Goal: Task Accomplishment & Management: Manage account settings

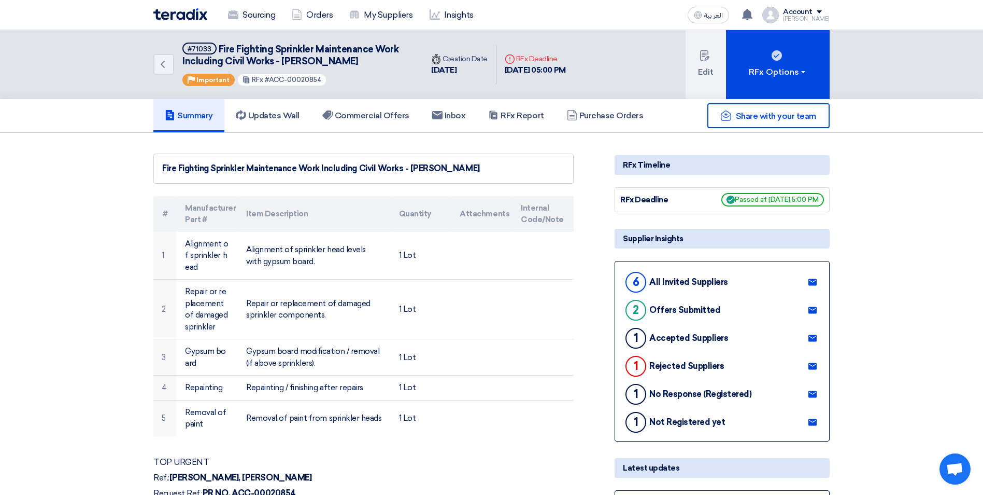
click at [237, 19] on use at bounding box center [233, 14] width 10 height 9
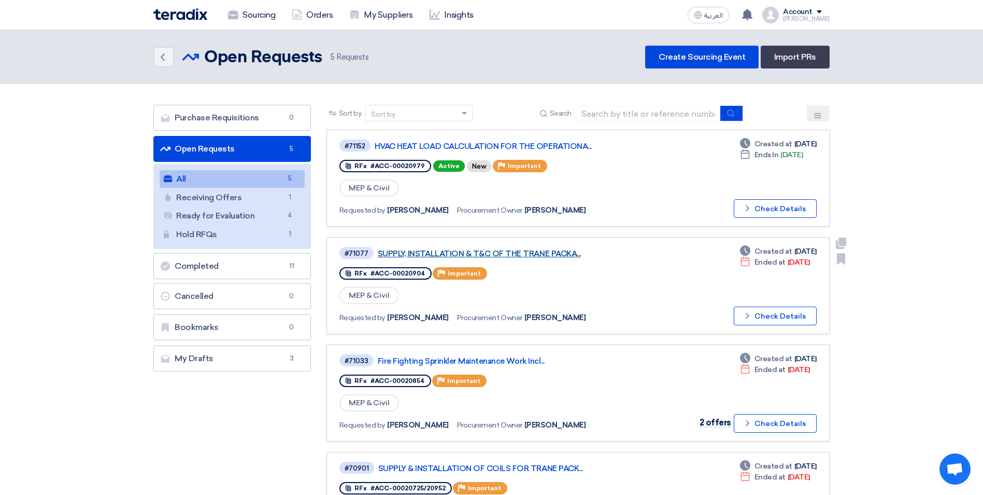
click at [510, 250] on link "SUPPLY, INSTALLATION & T&C OF THE TRANE PACKA..." at bounding box center [507, 253] width 259 height 9
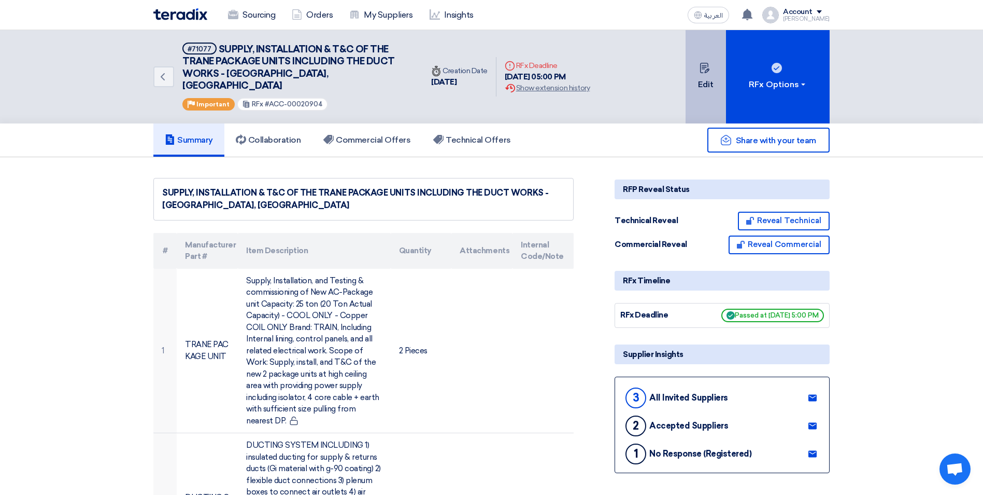
click at [704, 76] on button "Edit" at bounding box center [706, 76] width 40 height 93
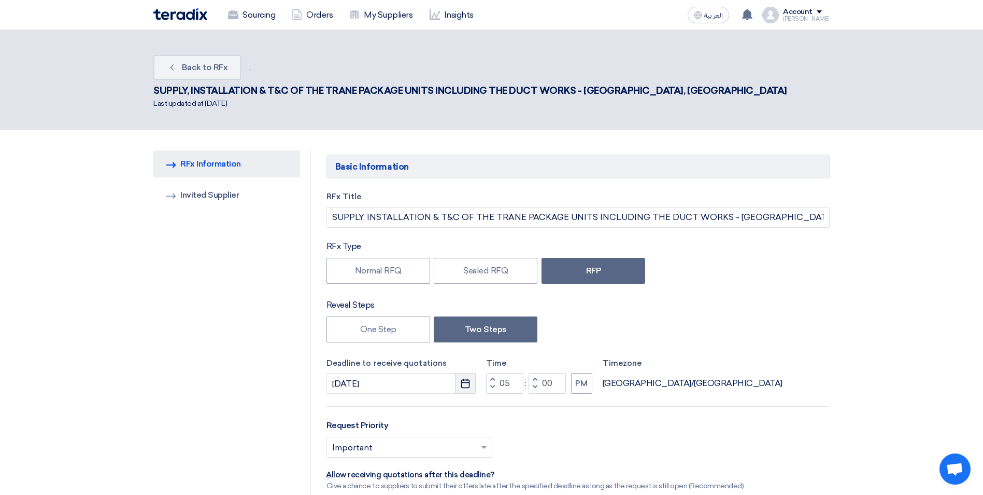
click at [462, 378] on use "button" at bounding box center [465, 382] width 9 height 9
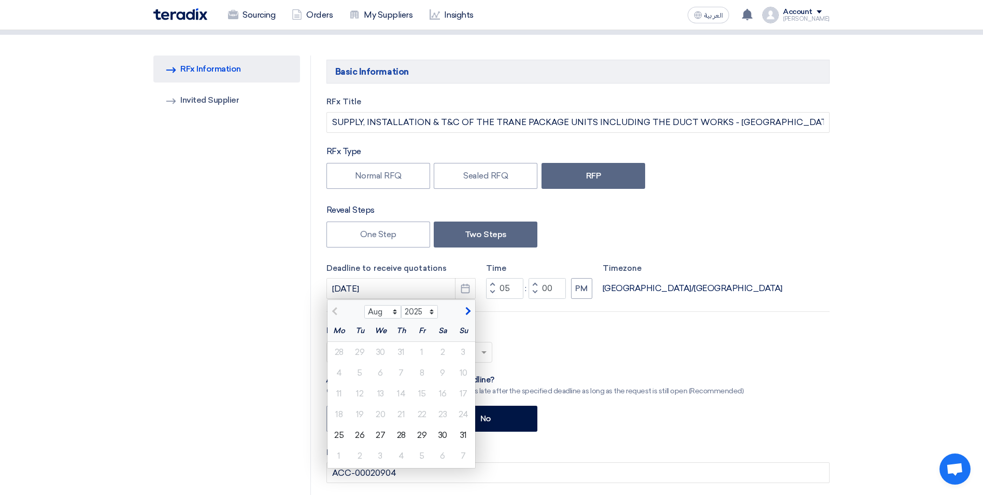
scroll to position [104, 0]
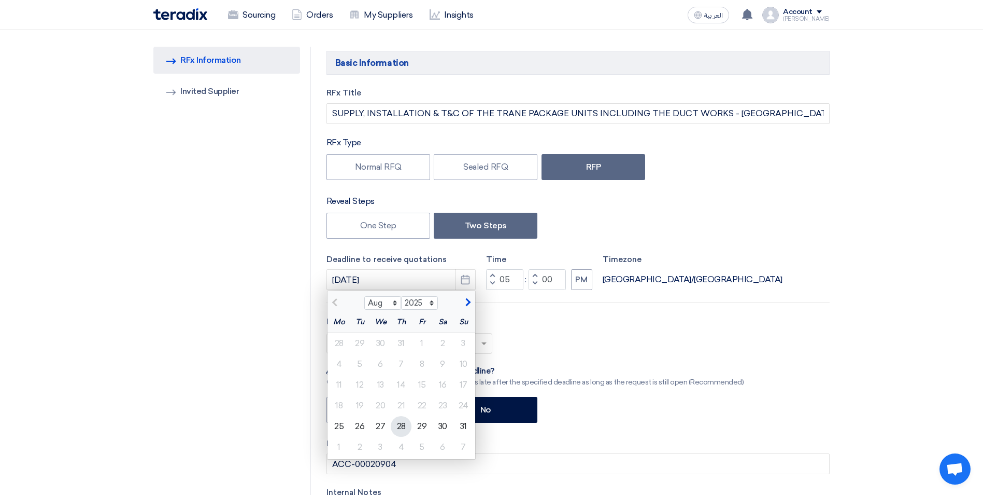
click at [400, 416] on div "28" at bounding box center [401, 426] width 21 height 21
type input "[DATE]"
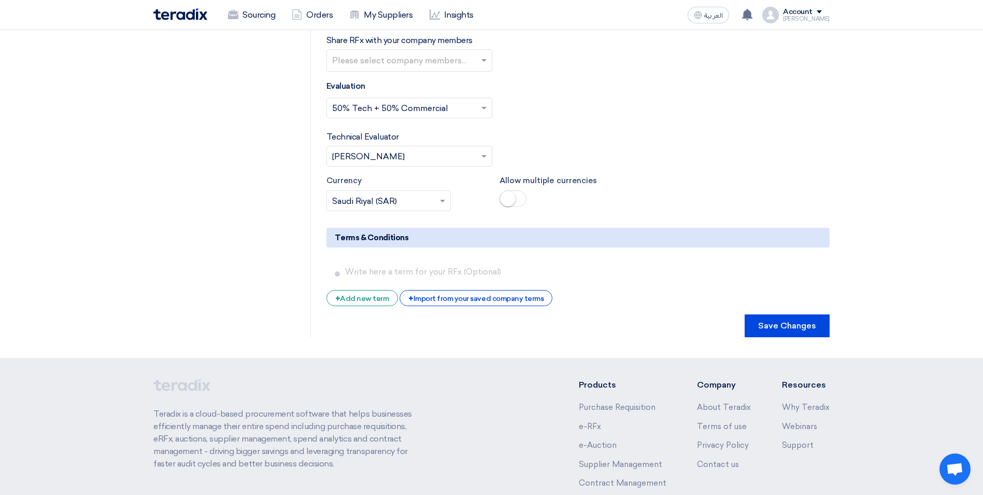
scroll to position [2336, 0]
click at [791, 314] on button "Save Changes" at bounding box center [787, 325] width 85 height 23
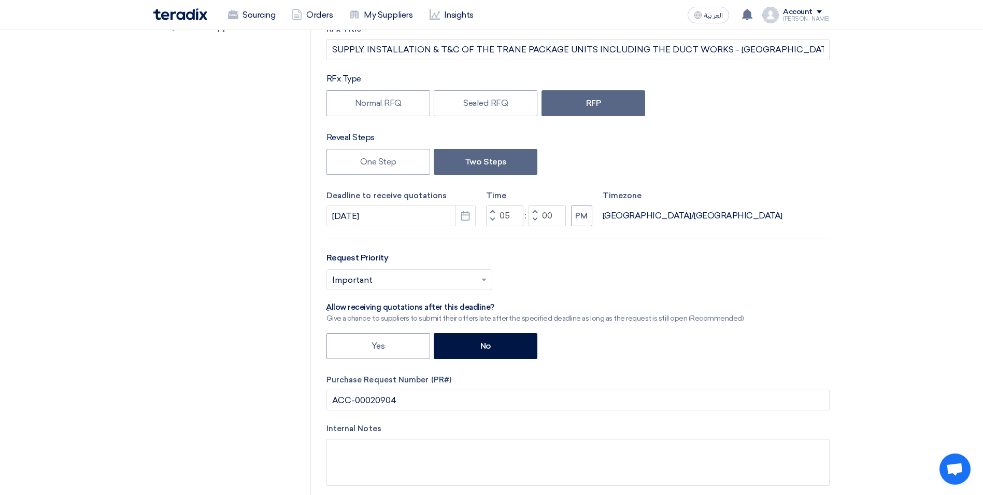
scroll to position [207, 0]
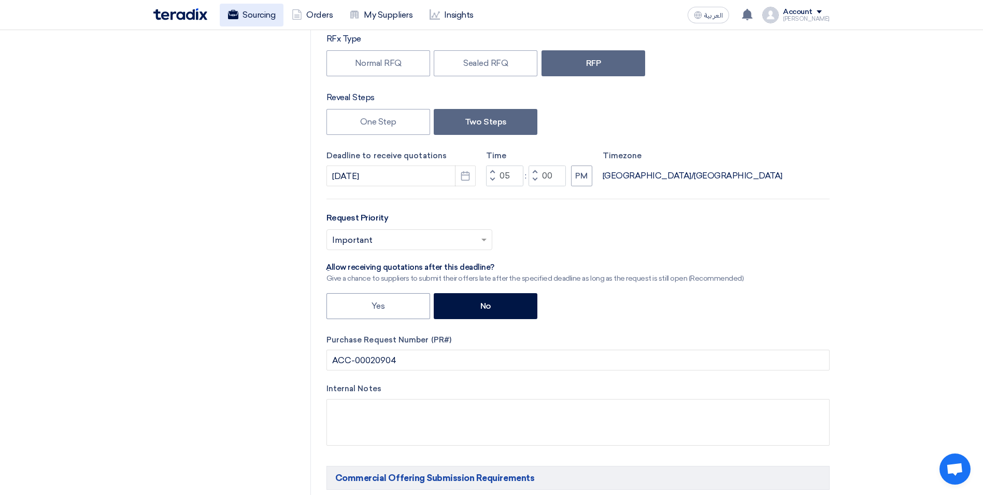
click at [264, 20] on link "Sourcing" at bounding box center [252, 15] width 64 height 23
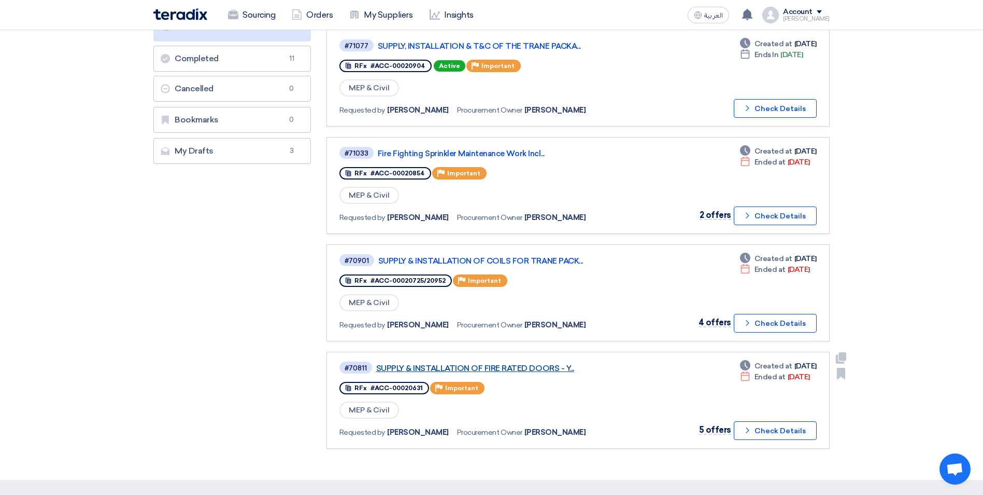
click at [540, 365] on link "SUPPLY & INSTALLATION OF FIRE RATED DOORS - Y..." at bounding box center [505, 367] width 259 height 9
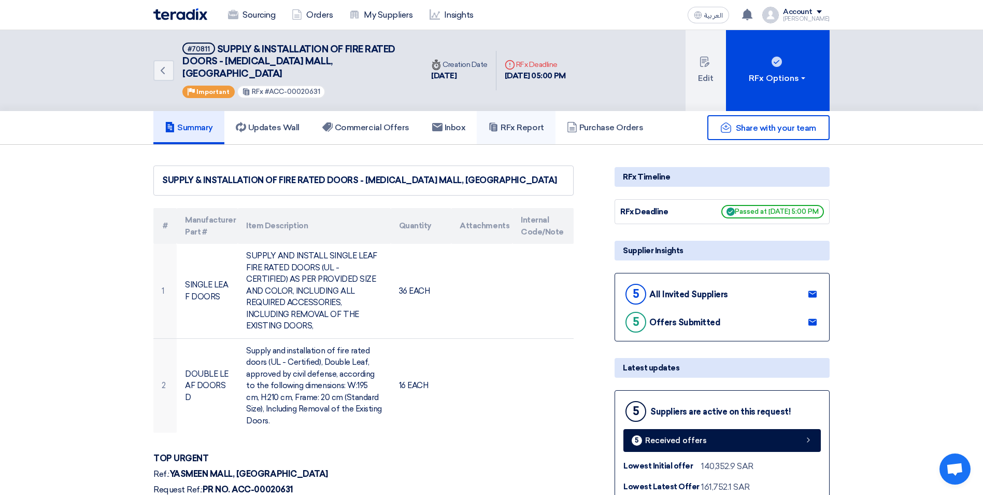
click at [537, 122] on h5 "RFx Report" at bounding box center [515, 127] width 55 height 10
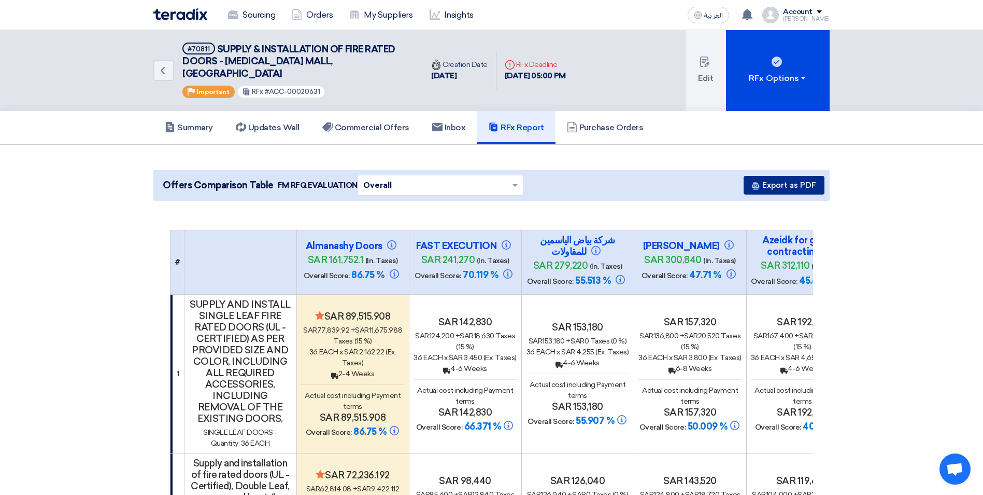
click at [768, 177] on button "Export as PDF" at bounding box center [784, 185] width 81 height 19
click at [767, 176] on button "Export as PDF" at bounding box center [784, 185] width 81 height 19
click at [368, 124] on link "Commercial Offers" at bounding box center [366, 127] width 110 height 33
